Goal: Information Seeking & Learning: Learn about a topic

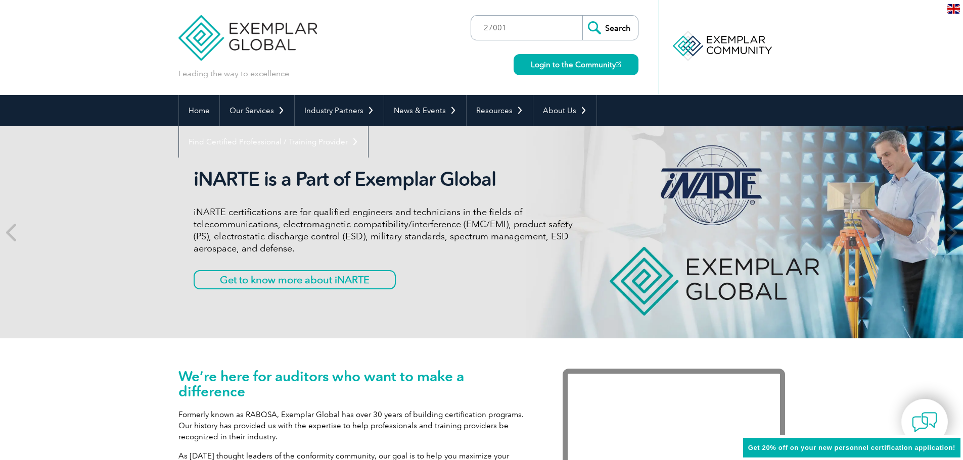
type input "27001"
click at [582, 16] on input "Search" at bounding box center [610, 28] width 56 height 24
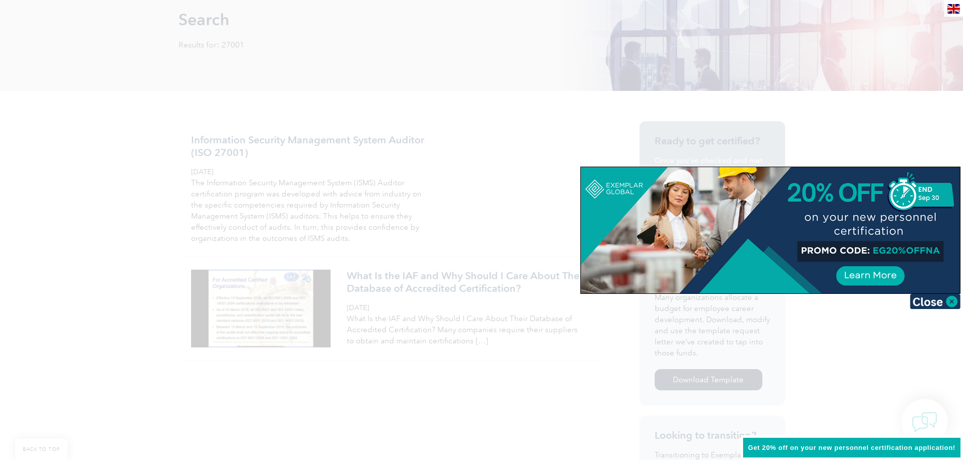
scroll to position [152, 0]
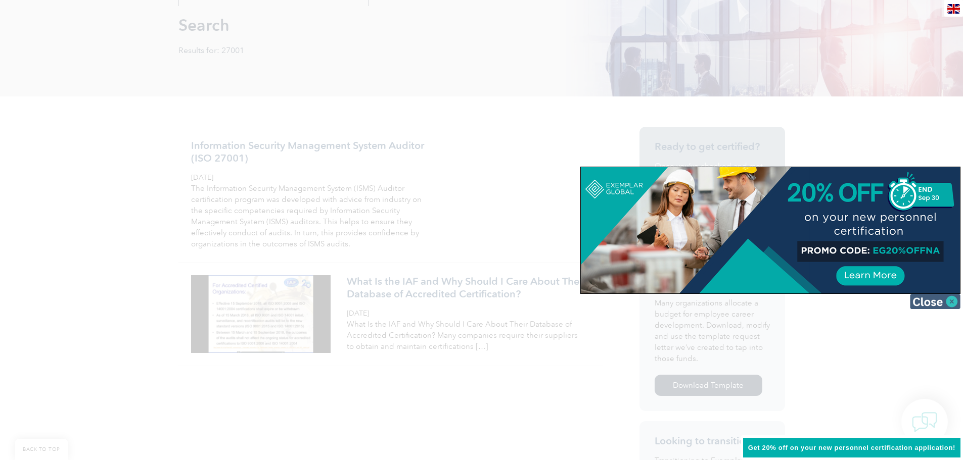
click at [926, 302] on img at bounding box center [935, 301] width 51 height 15
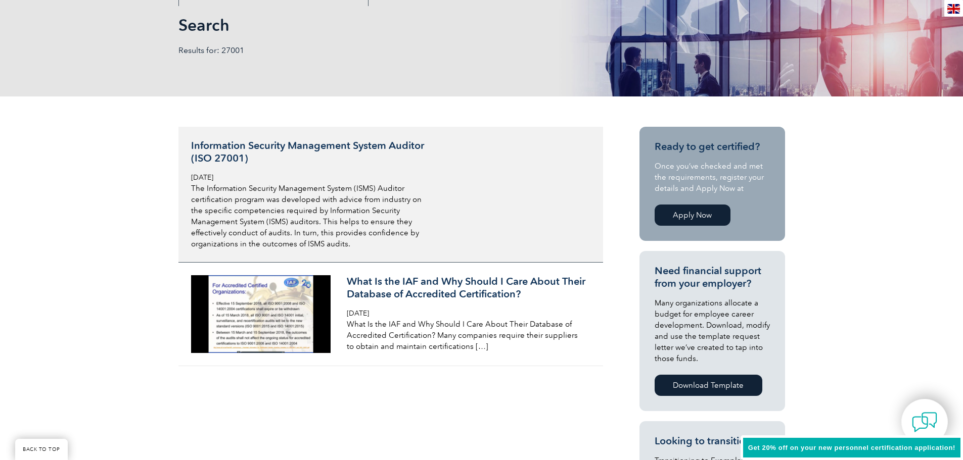
click at [260, 146] on h3 "Information Security Management System Auditor (ISO 27001)" at bounding box center [311, 151] width 240 height 25
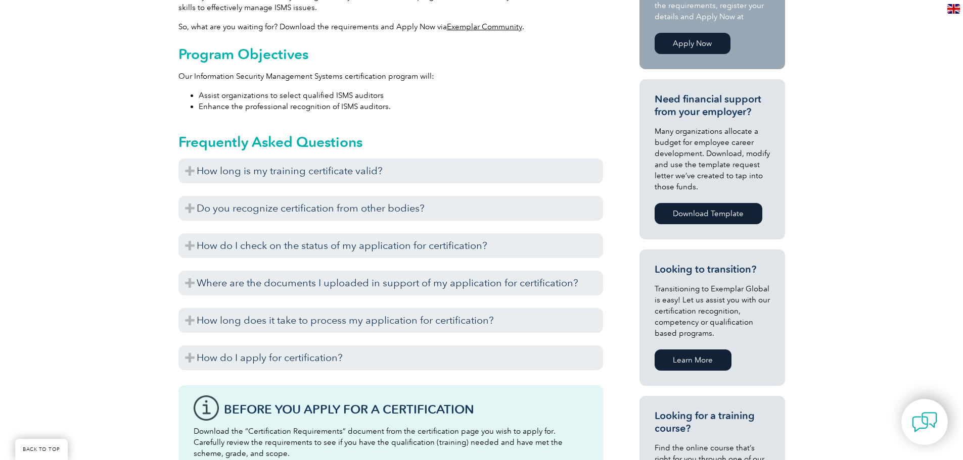
scroll to position [412, 0]
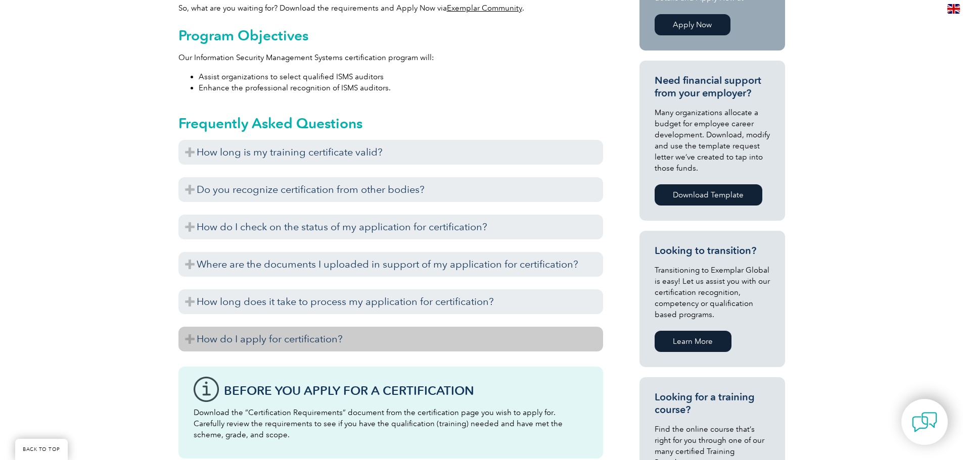
click at [192, 335] on h3 "How do I apply for certification?" at bounding box center [390, 339] width 425 height 25
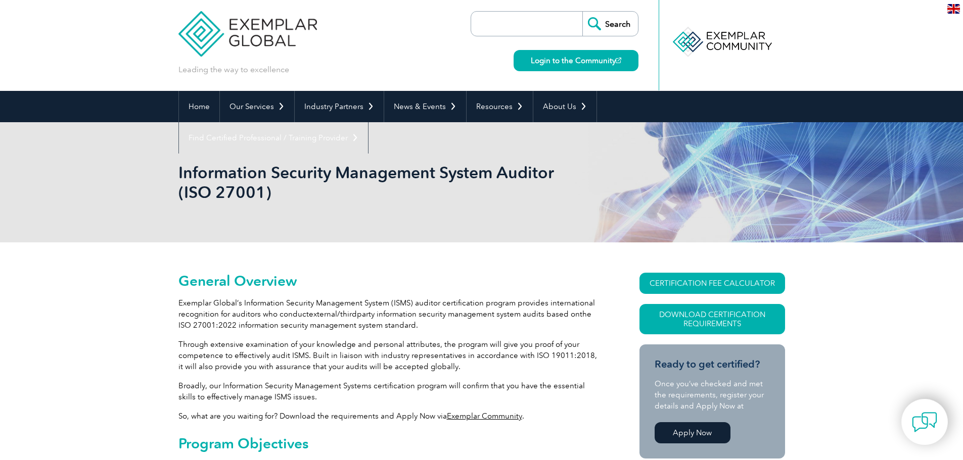
scroll to position [0, 0]
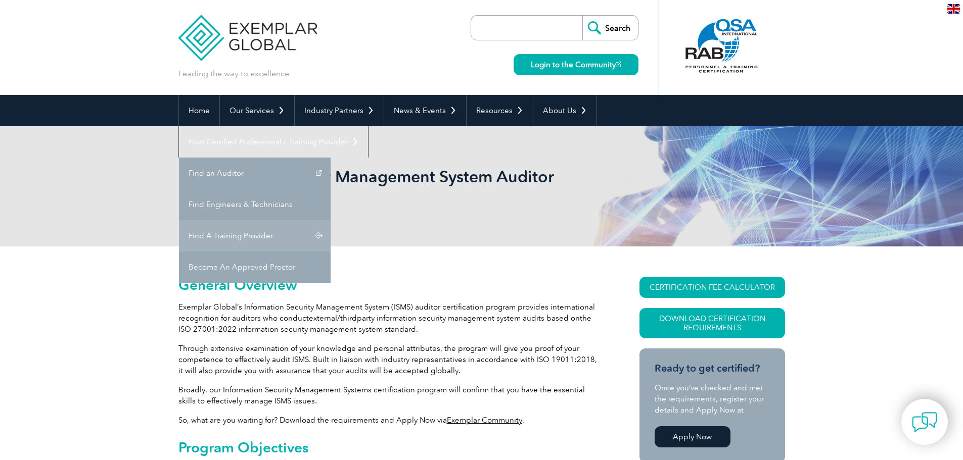
click at [331, 220] on link "Find A Training Provider" at bounding box center [255, 235] width 152 height 31
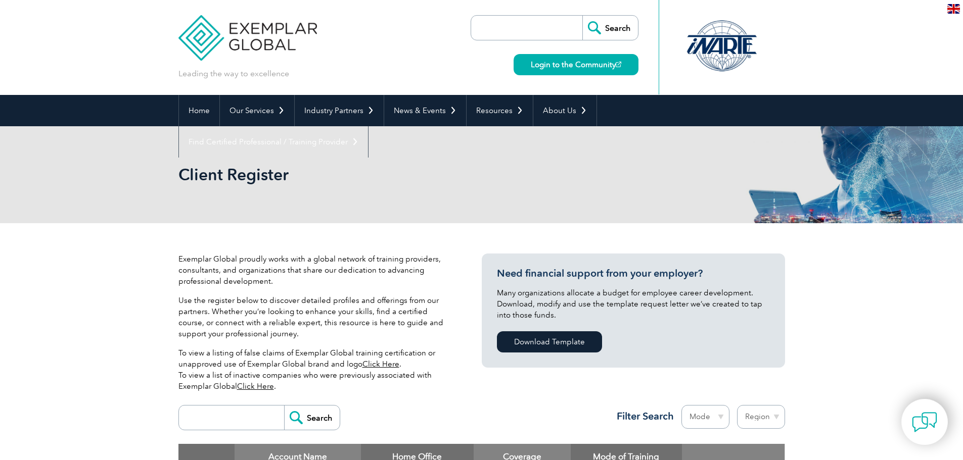
click at [215, 420] on input "search" at bounding box center [234, 418] width 100 height 24
type input "27001"
click at [284, 406] on input "Search" at bounding box center [312, 418] width 56 height 24
click at [301, 424] on input "Search" at bounding box center [312, 418] width 56 height 24
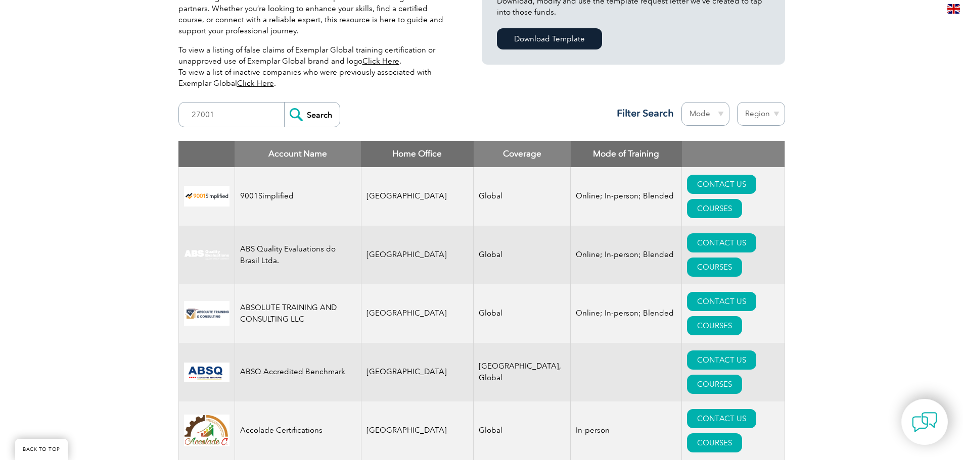
scroll to position [505, 0]
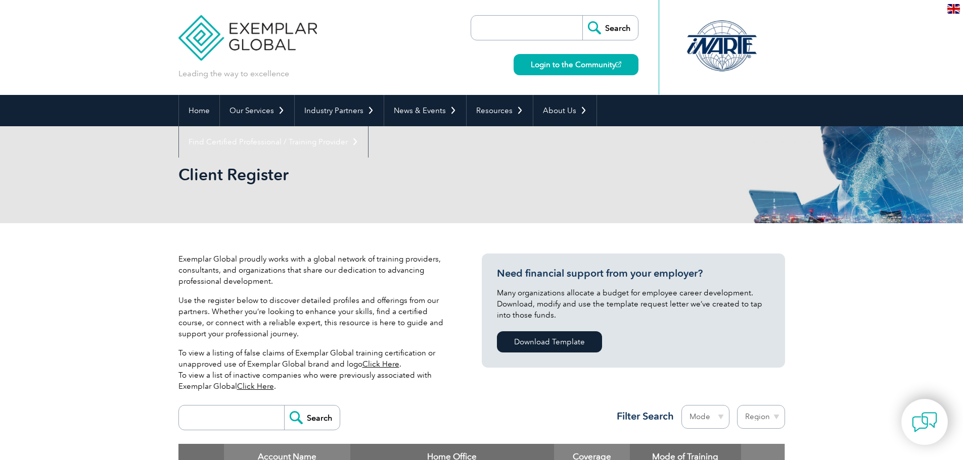
click at [204, 418] on input "search" at bounding box center [234, 418] width 100 height 24
type input "27001"
click at [292, 417] on input "Search" at bounding box center [312, 418] width 56 height 24
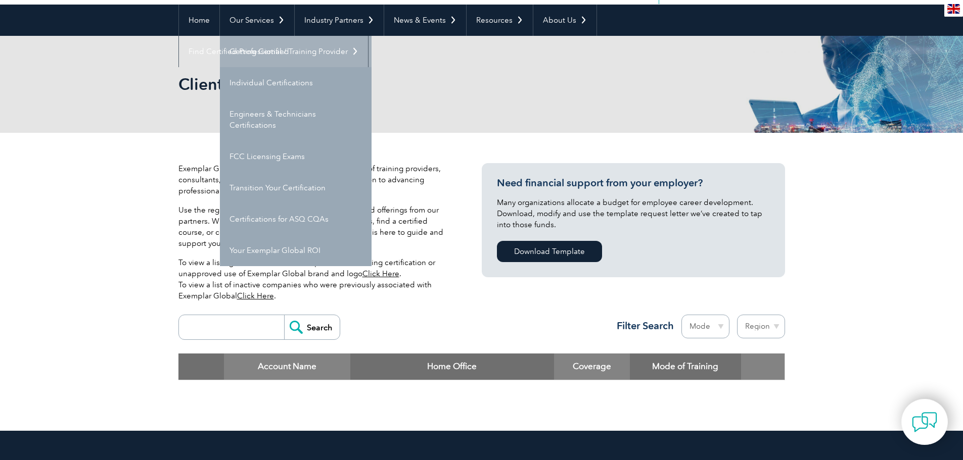
click at [272, 54] on link "Getting Certified" at bounding box center [296, 51] width 152 height 31
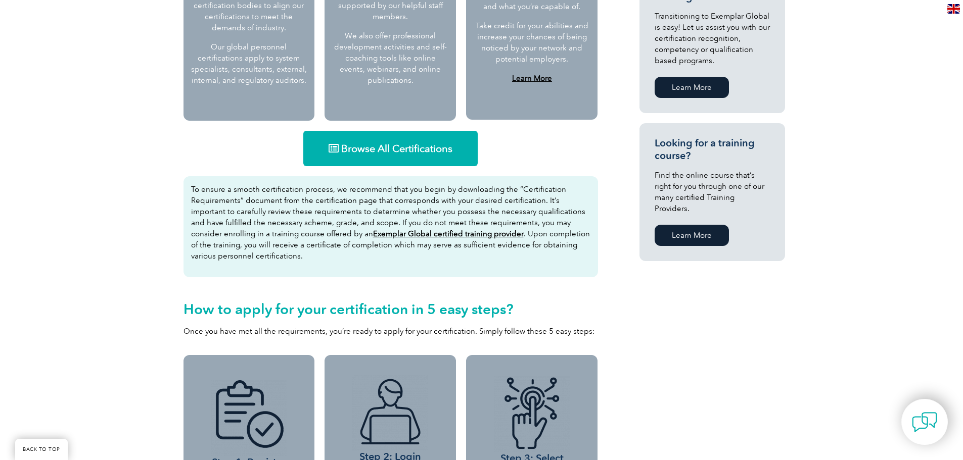
scroll to position [606, 0]
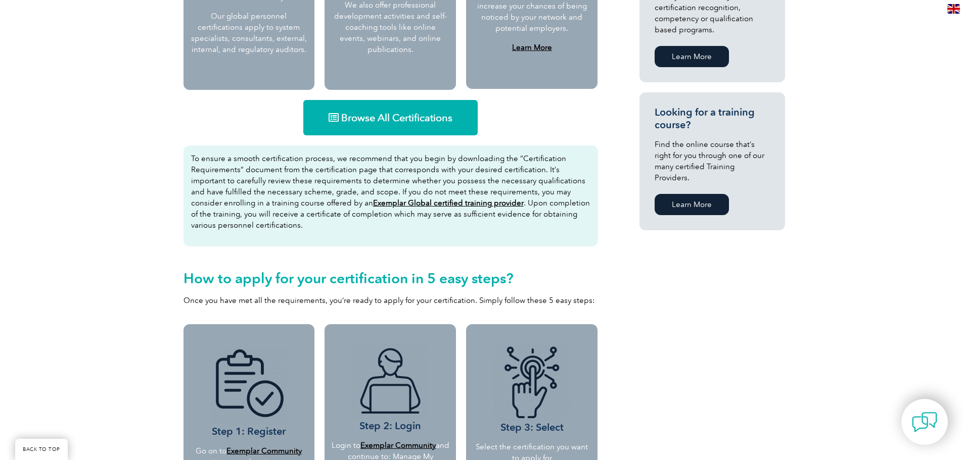
click at [378, 114] on span "Browse All Certifications" at bounding box center [396, 118] width 111 height 10
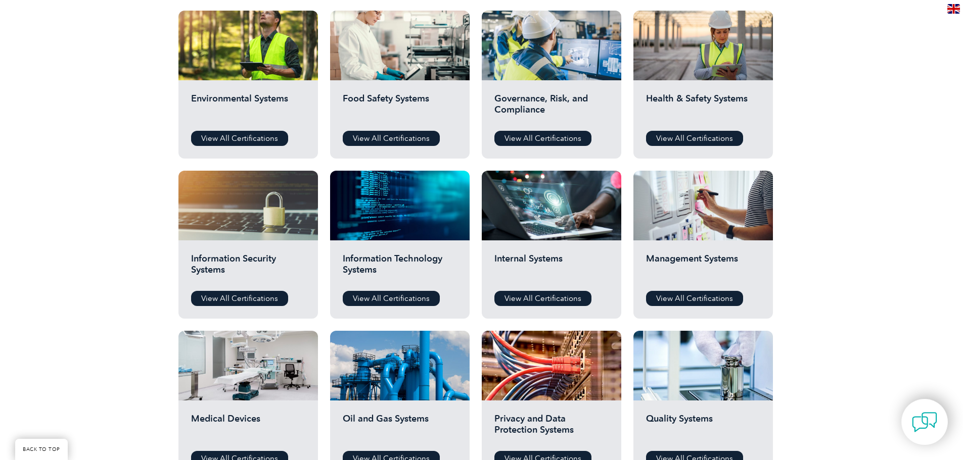
scroll to position [404, 0]
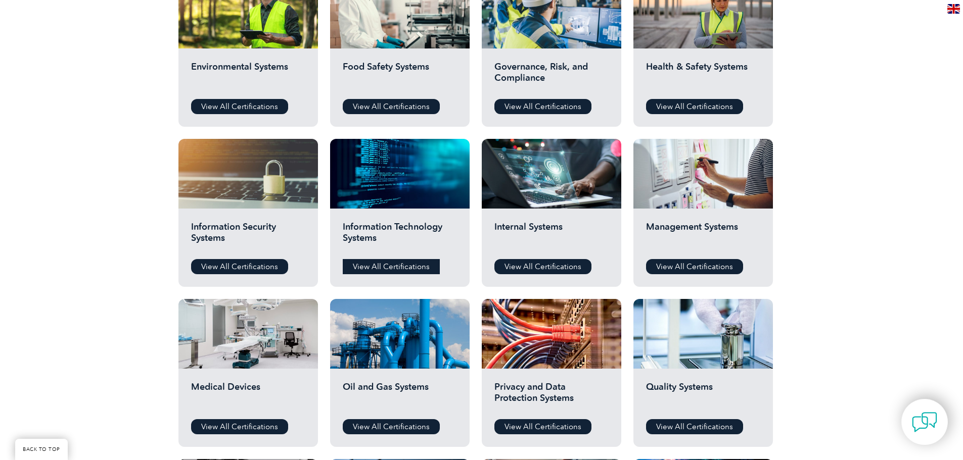
click at [387, 263] on link "View All Certifications" at bounding box center [391, 266] width 97 height 15
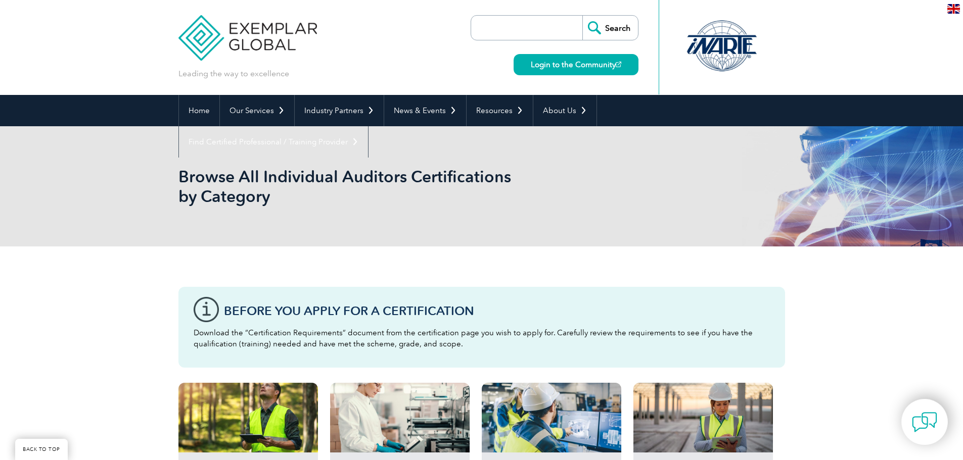
scroll to position [404, 0]
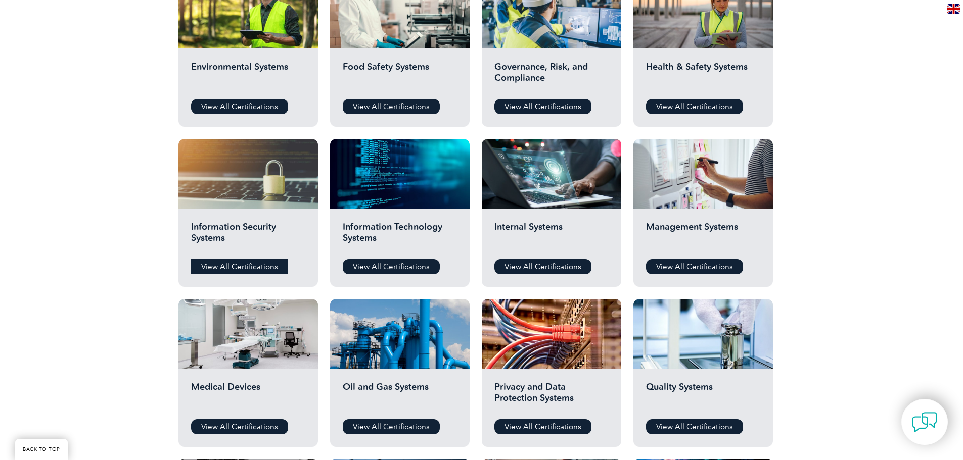
click at [229, 266] on link "View All Certifications" at bounding box center [239, 266] width 97 height 15
